Goal: Navigation & Orientation: Find specific page/section

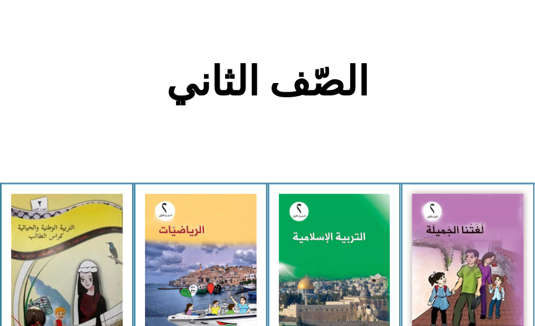
scroll to position [284, 0]
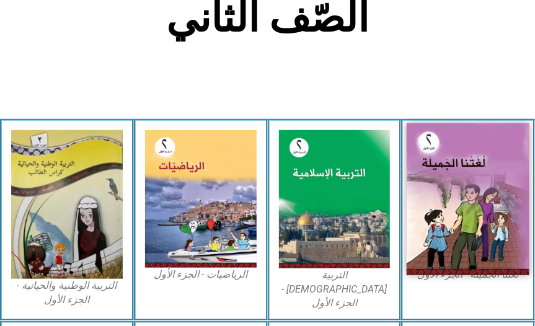
click at [485, 244] on img at bounding box center [468, 199] width 123 height 152
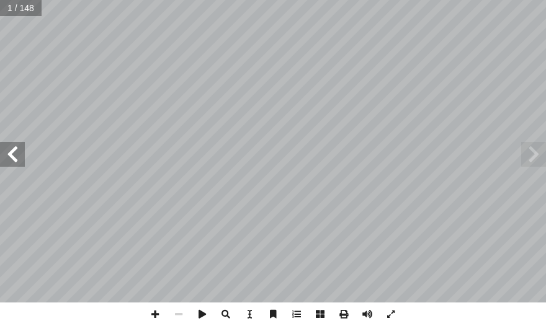
click at [5, 159] on span at bounding box center [12, 154] width 25 height 25
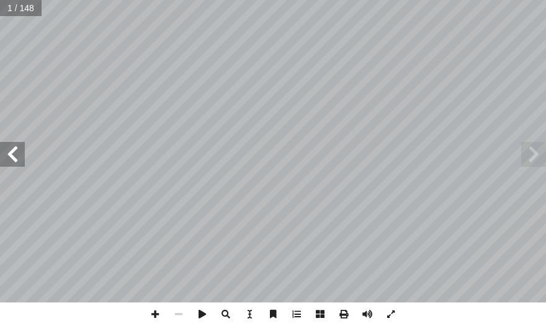
click at [4, 158] on span at bounding box center [12, 154] width 25 height 25
click at [5, 158] on span at bounding box center [12, 154] width 25 height 25
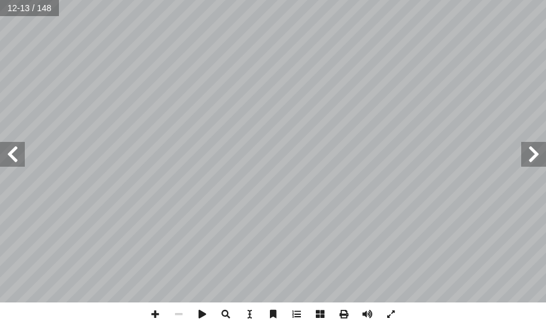
click at [20, 147] on span at bounding box center [12, 154] width 25 height 25
click at [17, 149] on span at bounding box center [12, 154] width 25 height 25
click at [17, 150] on span at bounding box center [12, 154] width 25 height 25
click at [15, 150] on span at bounding box center [12, 154] width 25 height 25
click at [11, 152] on span at bounding box center [12, 154] width 25 height 25
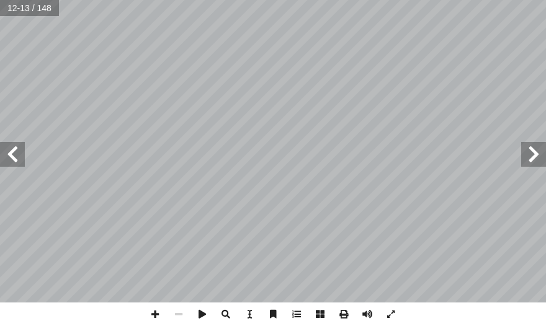
click at [11, 152] on span at bounding box center [12, 154] width 25 height 25
click at [11, 153] on span at bounding box center [12, 154] width 25 height 25
click at [11, 156] on span at bounding box center [12, 154] width 25 height 25
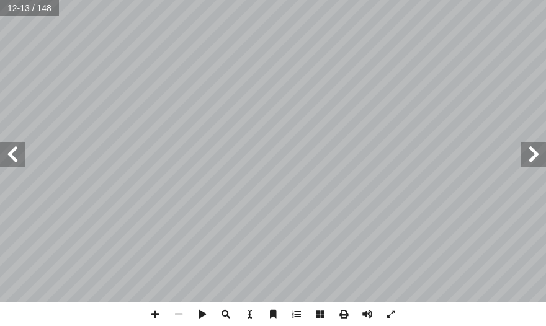
click at [11, 156] on span at bounding box center [12, 154] width 25 height 25
click at [10, 156] on span at bounding box center [12, 154] width 25 height 25
click at [8, 158] on span at bounding box center [12, 154] width 25 height 25
click at [7, 158] on span at bounding box center [12, 154] width 25 height 25
click at [6, 158] on span at bounding box center [12, 154] width 25 height 25
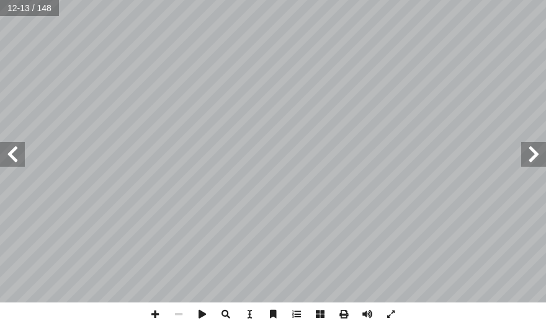
drag, startPoint x: 6, startPoint y: 158, endPoint x: 13, endPoint y: 158, distance: 6.8
click at [11, 158] on span at bounding box center [12, 154] width 25 height 25
click at [13, 158] on span at bounding box center [12, 154] width 25 height 25
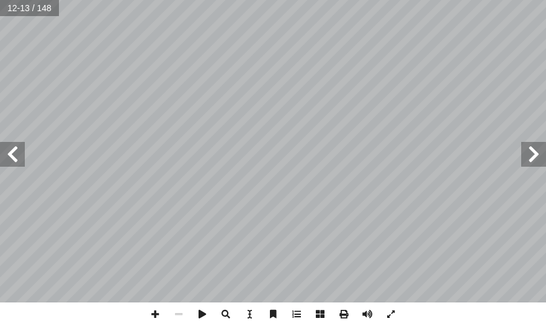
click at [13, 158] on span at bounding box center [12, 154] width 25 height 25
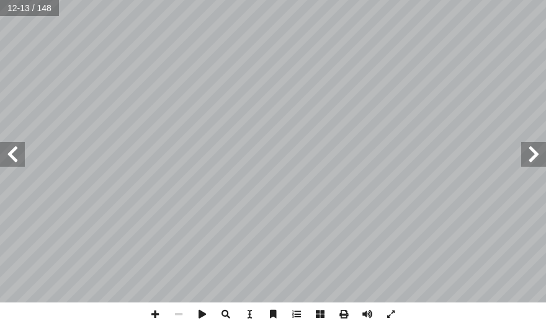
click at [13, 158] on span at bounding box center [12, 154] width 25 height 25
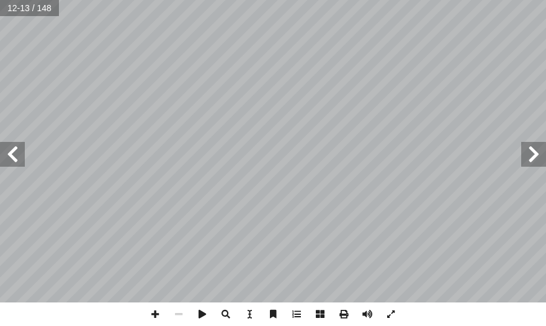
click at [11, 160] on span at bounding box center [12, 154] width 25 height 25
click at [11, 156] on span at bounding box center [12, 154] width 25 height 25
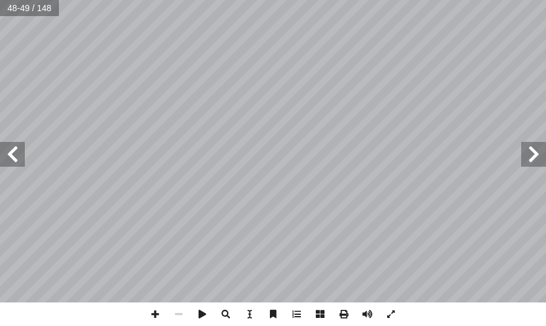
click at [11, 156] on span at bounding box center [12, 154] width 25 height 25
click at [529, 151] on span at bounding box center [533, 154] width 25 height 25
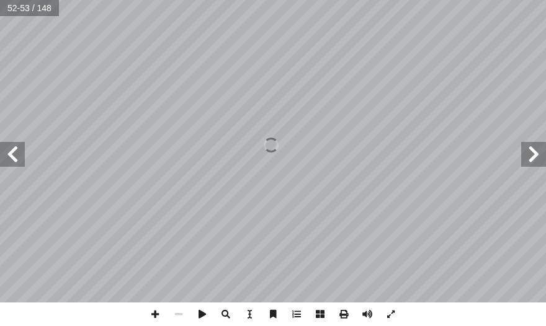
click at [529, 150] on span at bounding box center [533, 154] width 25 height 25
click at [530, 150] on span at bounding box center [533, 154] width 25 height 25
click at [10, 146] on span at bounding box center [12, 154] width 25 height 25
click at [156, 313] on span at bounding box center [155, 315] width 24 height 24
